Goal: Go to known website: Access a specific website the user already knows

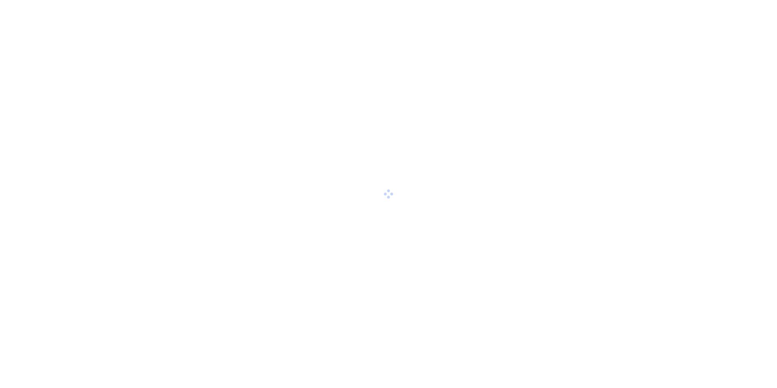
click at [560, 79] on div at bounding box center [388, 194] width 777 height 388
click at [559, 77] on div at bounding box center [388, 194] width 777 height 388
